Goal: Task Accomplishment & Management: Manage account settings

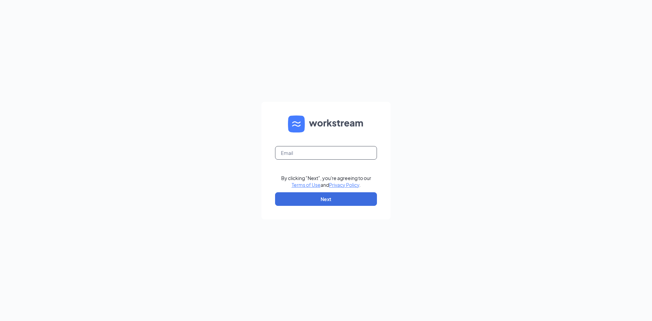
click at [301, 158] on input "text" at bounding box center [326, 153] width 102 height 14
type input "[PERSON_NAME][EMAIL_ADDRESS][DOMAIN_NAME]"
click at [314, 197] on button "Next" at bounding box center [326, 199] width 102 height 14
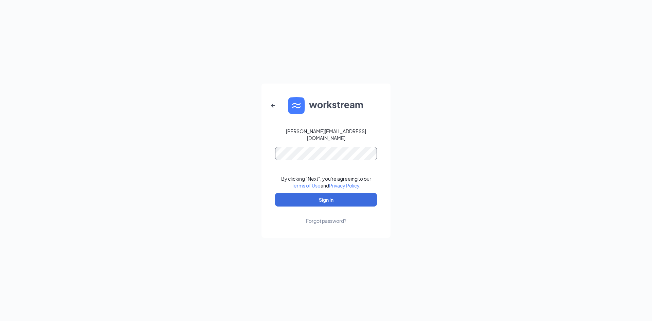
click at [275, 193] on button "Sign In" at bounding box center [326, 200] width 102 height 14
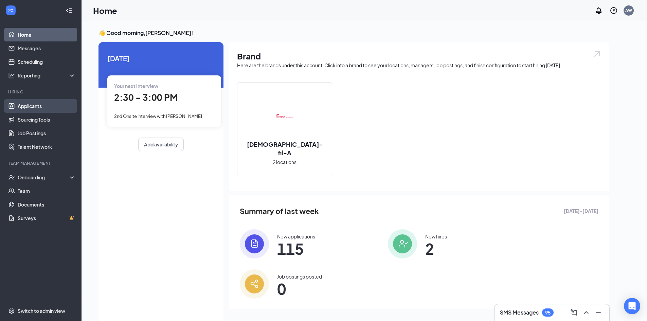
click at [47, 109] on link "Applicants" at bounding box center [47, 106] width 58 height 14
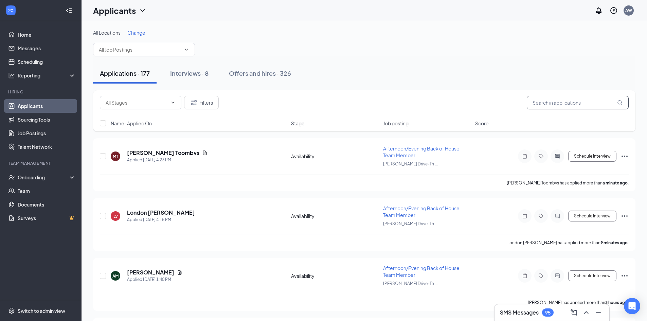
click at [560, 98] on input "text" at bounding box center [578, 103] width 102 height 14
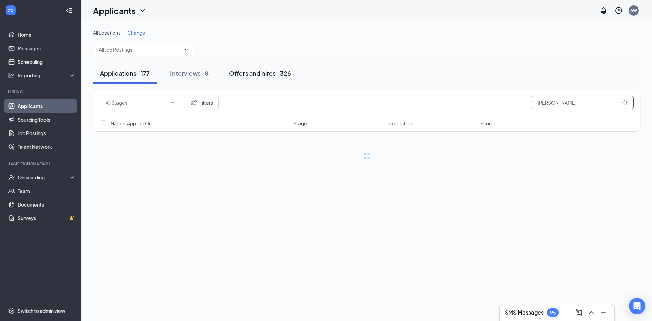
type input "[PERSON_NAME]"
click at [262, 70] on div "Offers and hires · 326" at bounding box center [260, 73] width 62 height 8
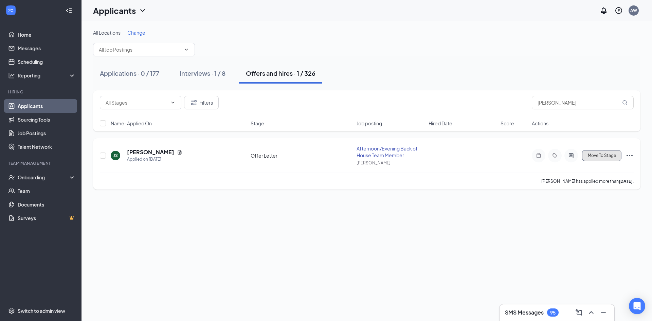
click at [595, 155] on span "Move To Stage" at bounding box center [602, 155] width 28 height 5
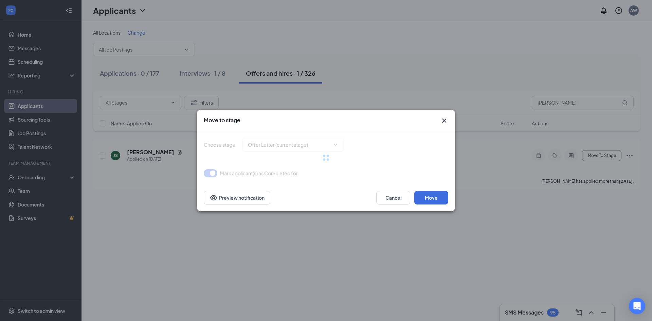
type input "Hiring Complete (final stage)"
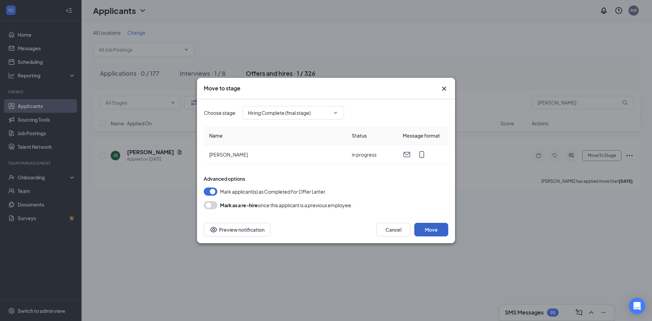
click at [424, 234] on button "Move" at bounding box center [431, 230] width 34 height 14
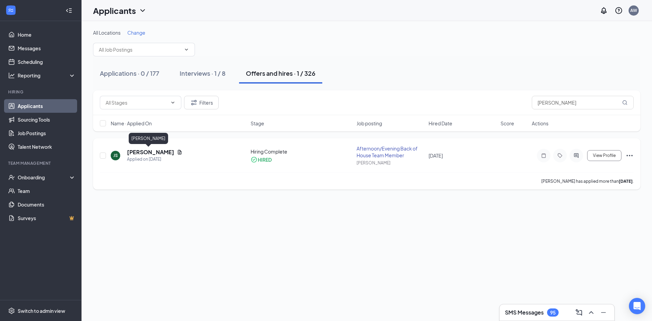
click at [141, 150] on h5 "[PERSON_NAME]" at bounding box center [150, 151] width 47 height 7
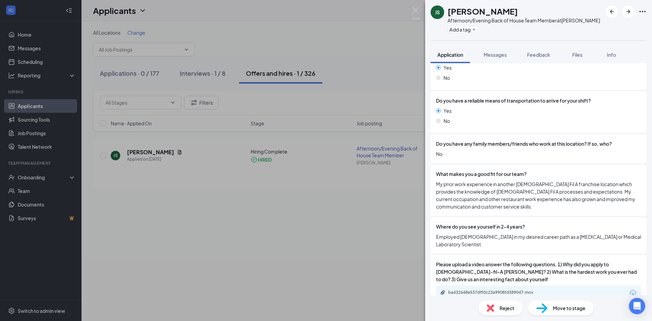
scroll to position [1015, 0]
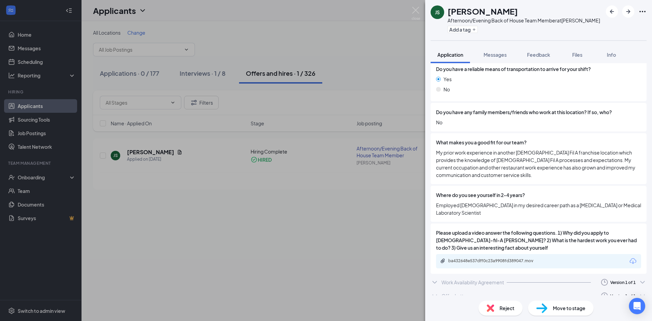
click at [450, 289] on div "Offer Letter Version 1 of 1" at bounding box center [538, 296] width 216 height 14
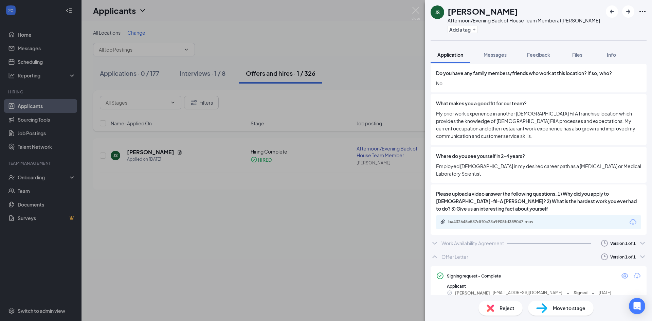
scroll to position [1056, 0]
click at [621, 272] on icon "Eye" at bounding box center [624, 274] width 7 height 5
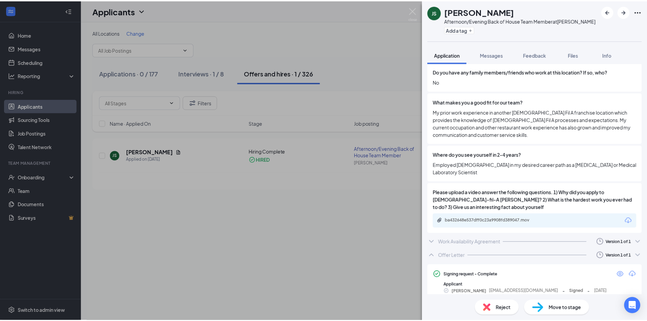
scroll to position [1054, 0]
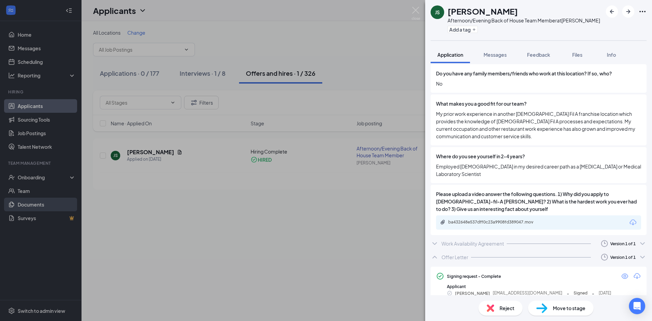
click at [36, 270] on div "JS [PERSON_NAME] Afternoon/Evening Back of House Team Member at [PERSON_NAME] A…" at bounding box center [326, 160] width 652 height 321
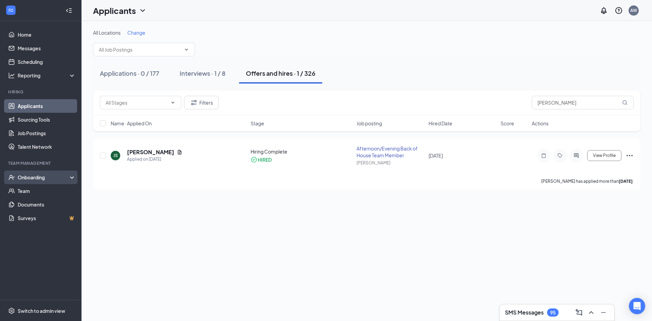
click at [46, 177] on div "Onboarding" at bounding box center [44, 177] width 52 height 7
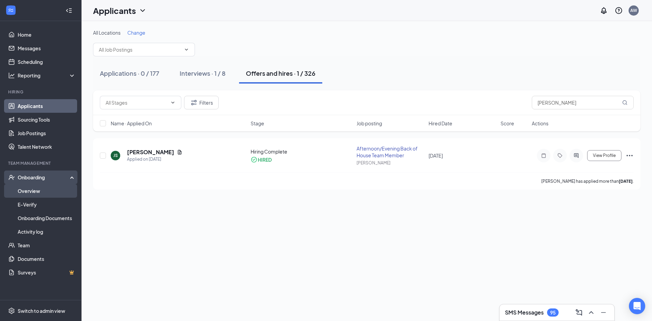
click at [52, 190] on link "Overview" at bounding box center [47, 191] width 58 height 14
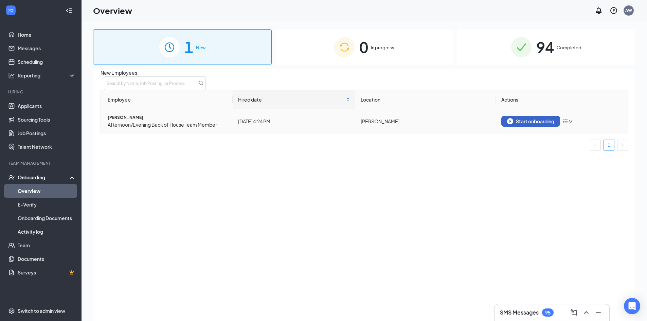
click at [516, 124] on div "Start onboarding" at bounding box center [530, 121] width 47 height 6
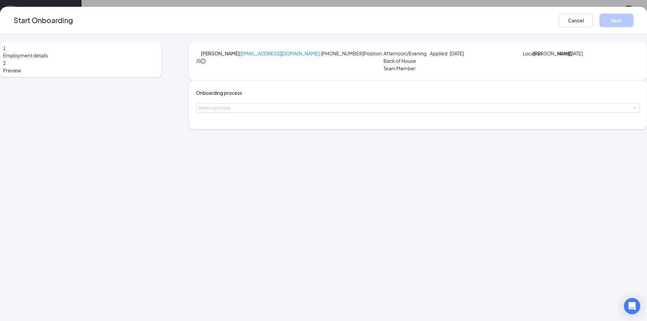
click at [266, 121] on div "Onboarding process Select a process" at bounding box center [418, 105] width 444 height 32
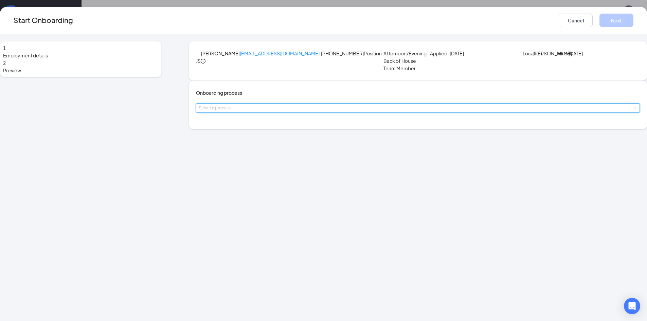
click at [266, 112] on div "Select a process" at bounding box center [418, 108] width 438 height 9
click at [257, 162] on li "CFA [PERSON_NAME] ONBOARDING" at bounding box center [282, 159] width 111 height 12
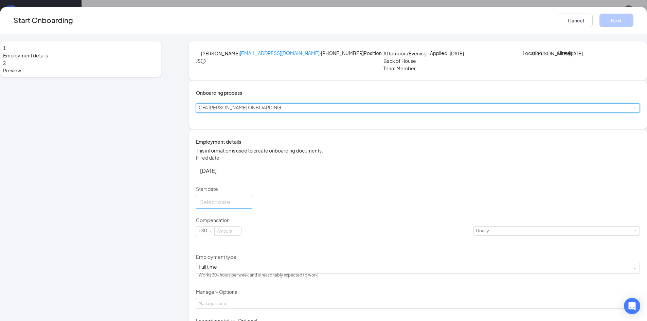
click at [248, 206] on div at bounding box center [224, 202] width 48 height 8
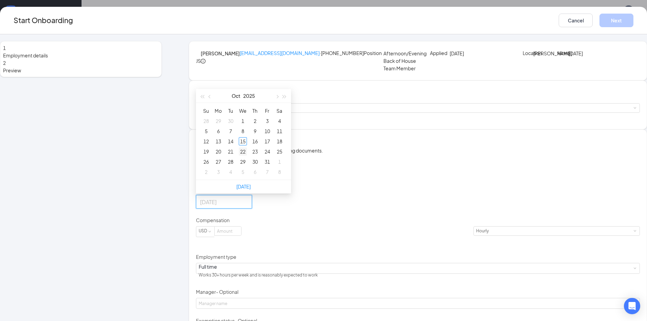
type input "[DATE]"
click at [247, 155] on div "22" at bounding box center [243, 151] width 8 height 8
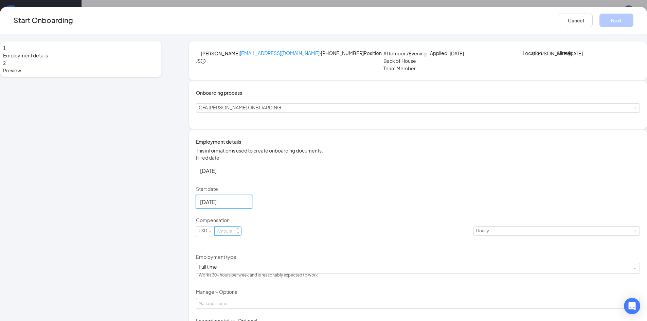
click at [241, 235] on input at bounding box center [228, 230] width 26 height 9
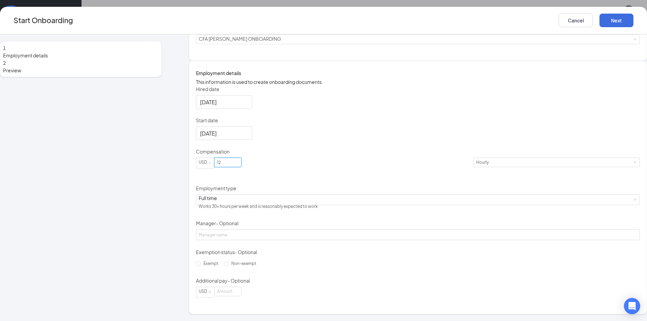
scroll to position [116, 0]
type input "12"
click at [234, 195] on div "Full time" at bounding box center [258, 198] width 119 height 7
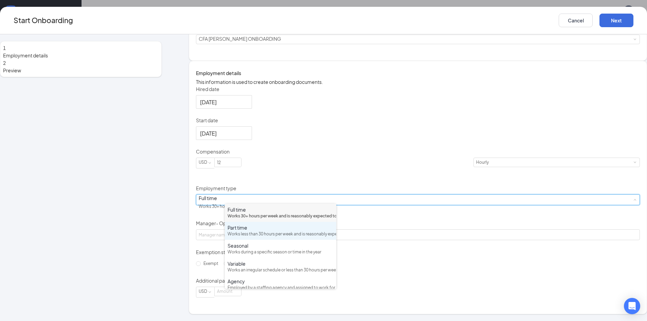
click at [245, 237] on div "Works less than 30 hours per week and is reasonably expected to work" at bounding box center [280, 234] width 106 height 6
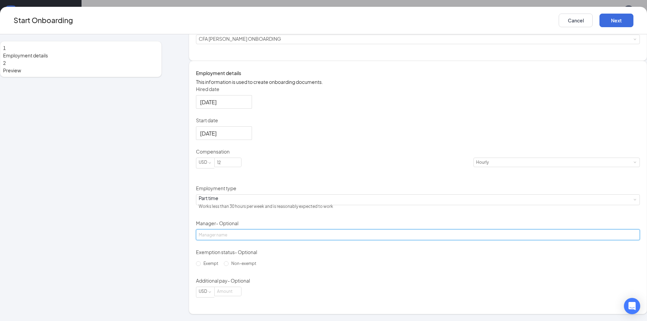
click at [245, 229] on input "Manager - Optional" at bounding box center [418, 234] width 444 height 11
type input "[PERSON_NAME]"
click at [230, 266] on span "Non-exempt" at bounding box center [243, 263] width 31 height 5
click at [228, 266] on input "Non-exempt" at bounding box center [226, 263] width 5 height 5
radio input "true"
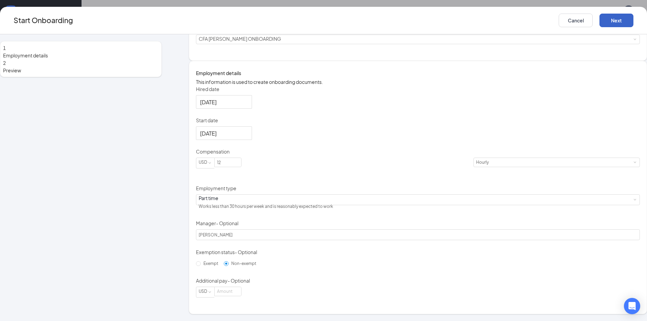
click at [599, 25] on button "Next" at bounding box center [616, 21] width 34 height 14
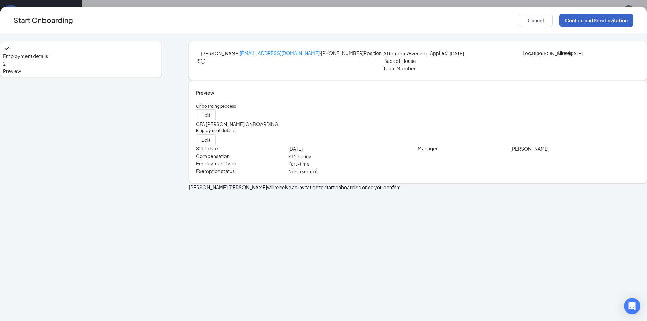
click at [559, 19] on button "Confirm and Send Invitation" at bounding box center [596, 21] width 74 height 14
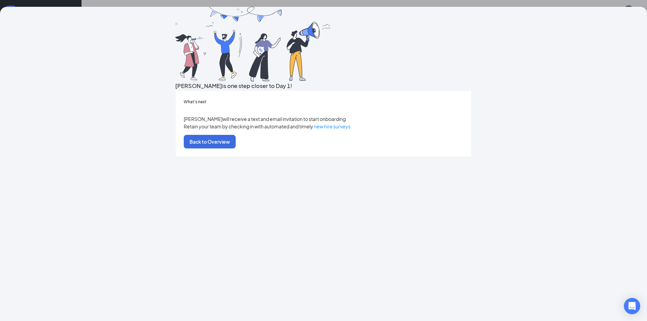
click at [103, 4] on div "[PERSON_NAME] is one step closer to Day 1! What’s next [PERSON_NAME] will recei…" at bounding box center [323, 160] width 647 height 321
